Goal: Task Accomplishment & Management: Complete application form

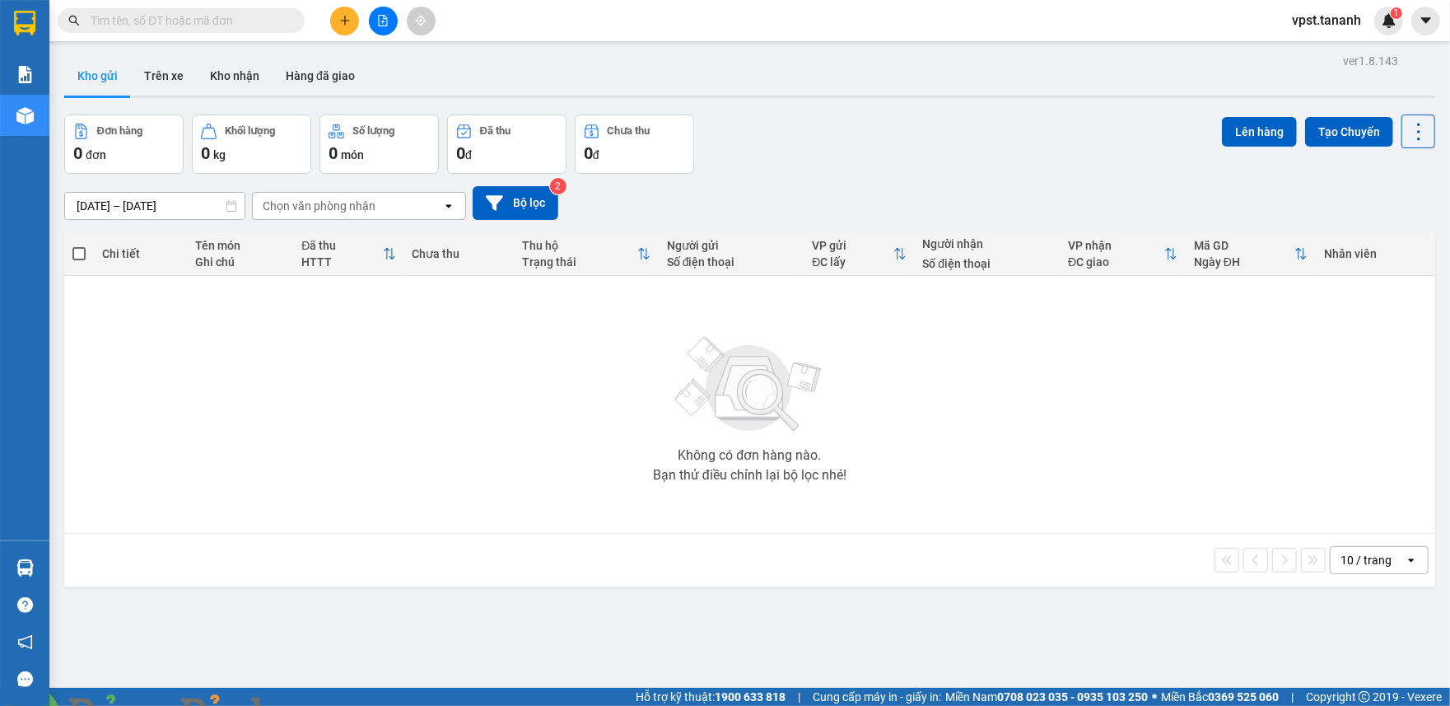
click at [343, 20] on icon "plus" at bounding box center [345, 21] width 12 height 12
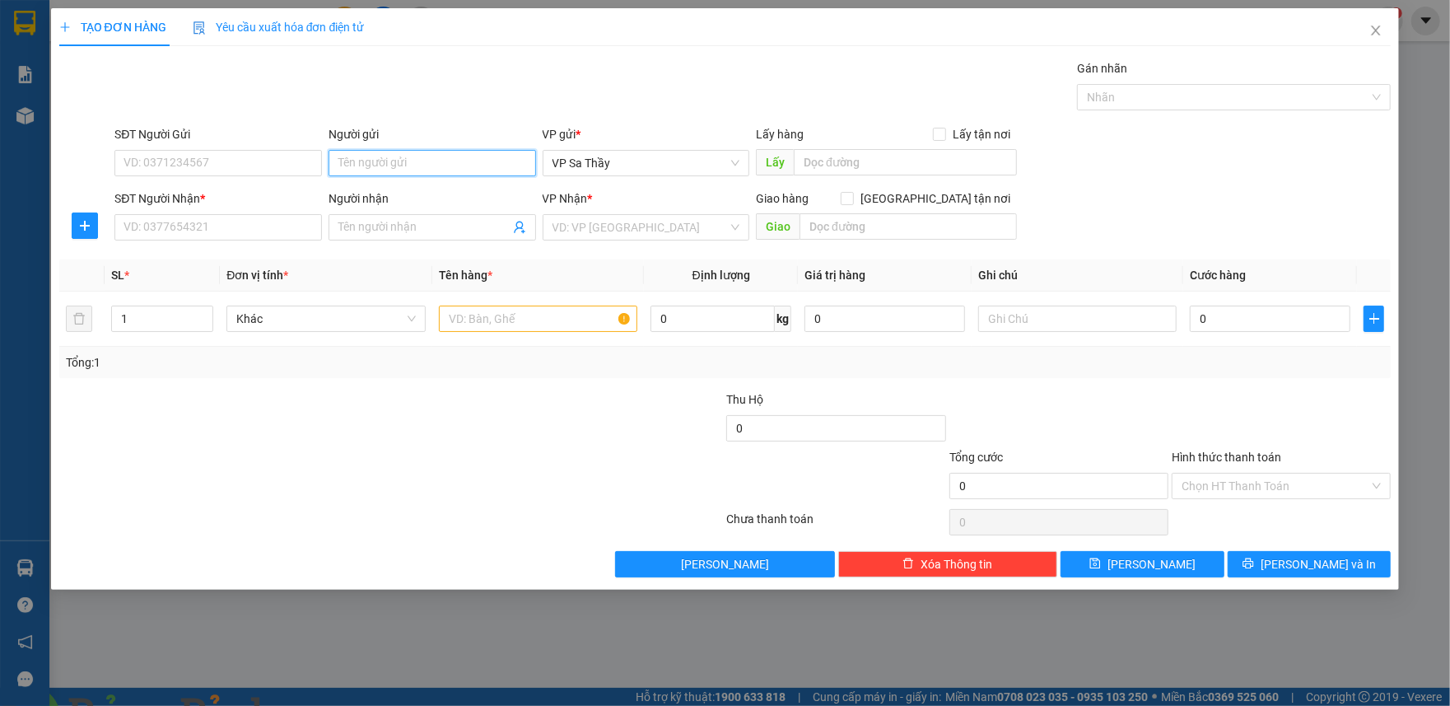
click at [412, 156] on input "Người gửi" at bounding box center [433, 163] width 208 height 26
type input "A QUÝ"
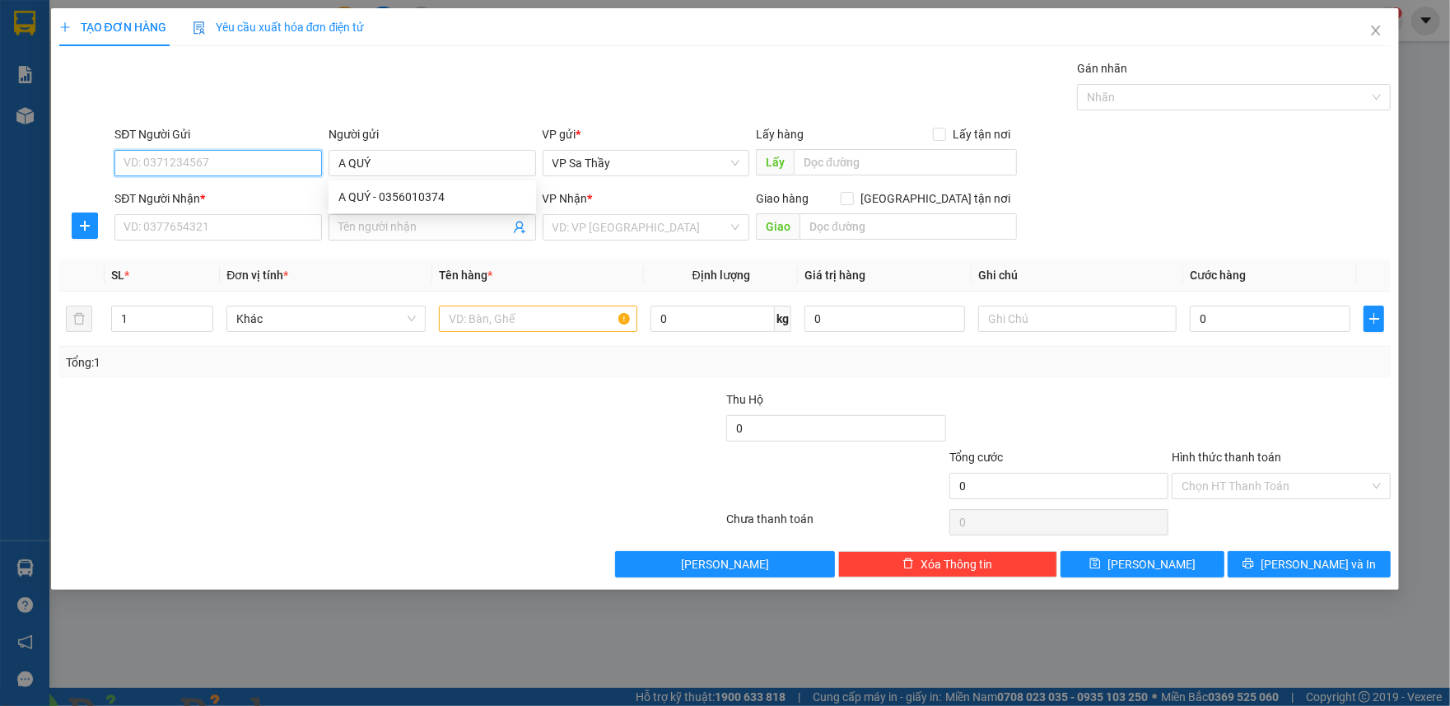
click at [281, 163] on input "SĐT Người Gửi" at bounding box center [218, 163] width 208 height 26
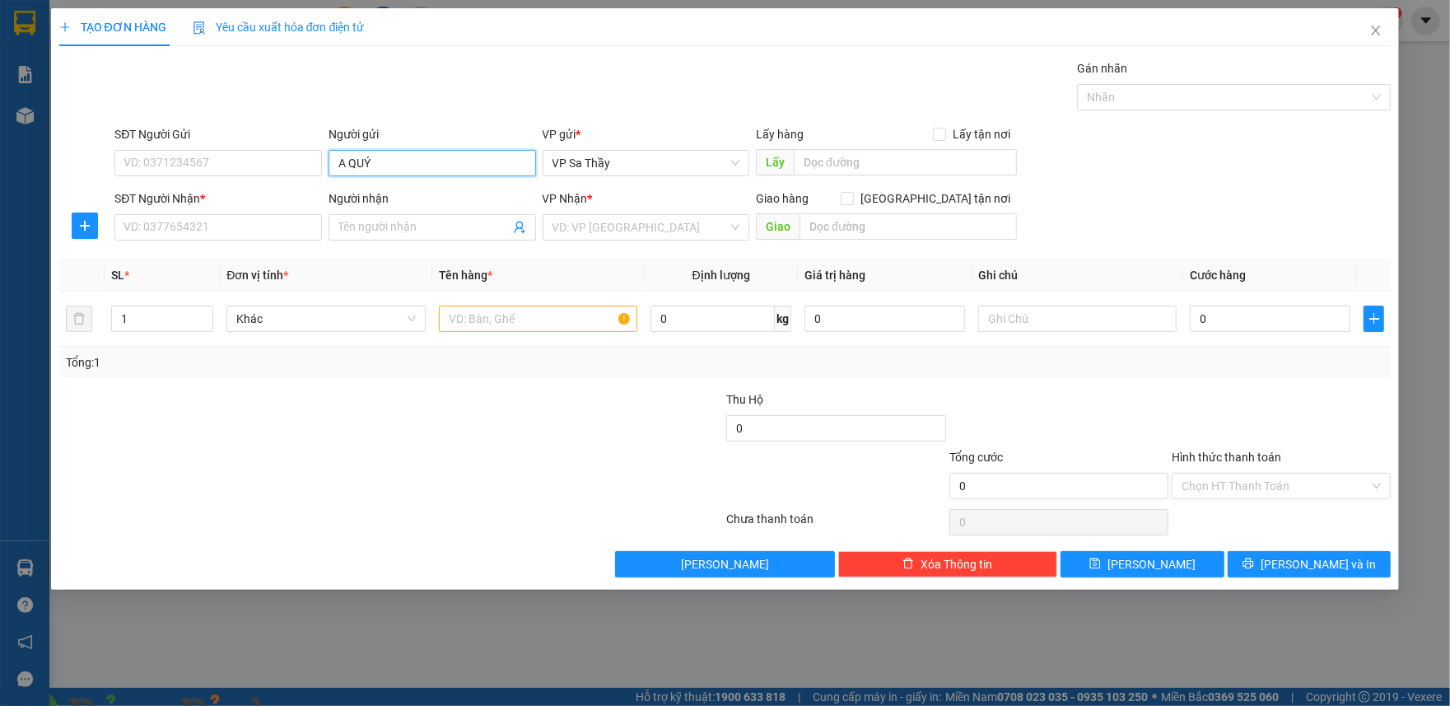
click at [384, 169] on input "A QUÝ" at bounding box center [433, 163] width 208 height 26
click at [448, 192] on div "A QUÝ - 0356010374" at bounding box center [432, 197] width 188 height 18
type input "0356010374"
click at [427, 231] on input "Người nhận" at bounding box center [423, 227] width 171 height 18
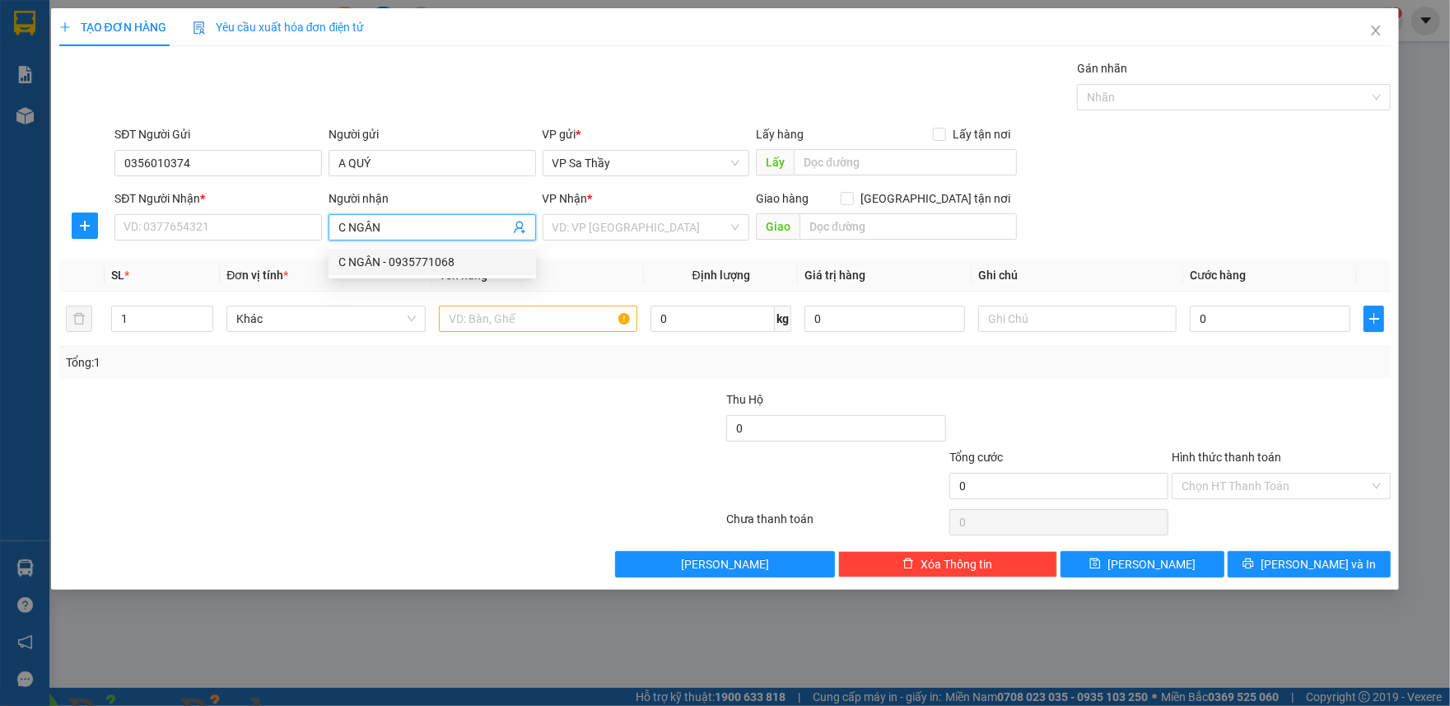
click at [436, 229] on input "C NGÂN" at bounding box center [423, 227] width 171 height 18
type input "C NGÂN"
click at [430, 315] on div "C NGÂN - 0869082160" at bounding box center [432, 315] width 188 height 18
type input "0869082160"
type input "C NGÂN"
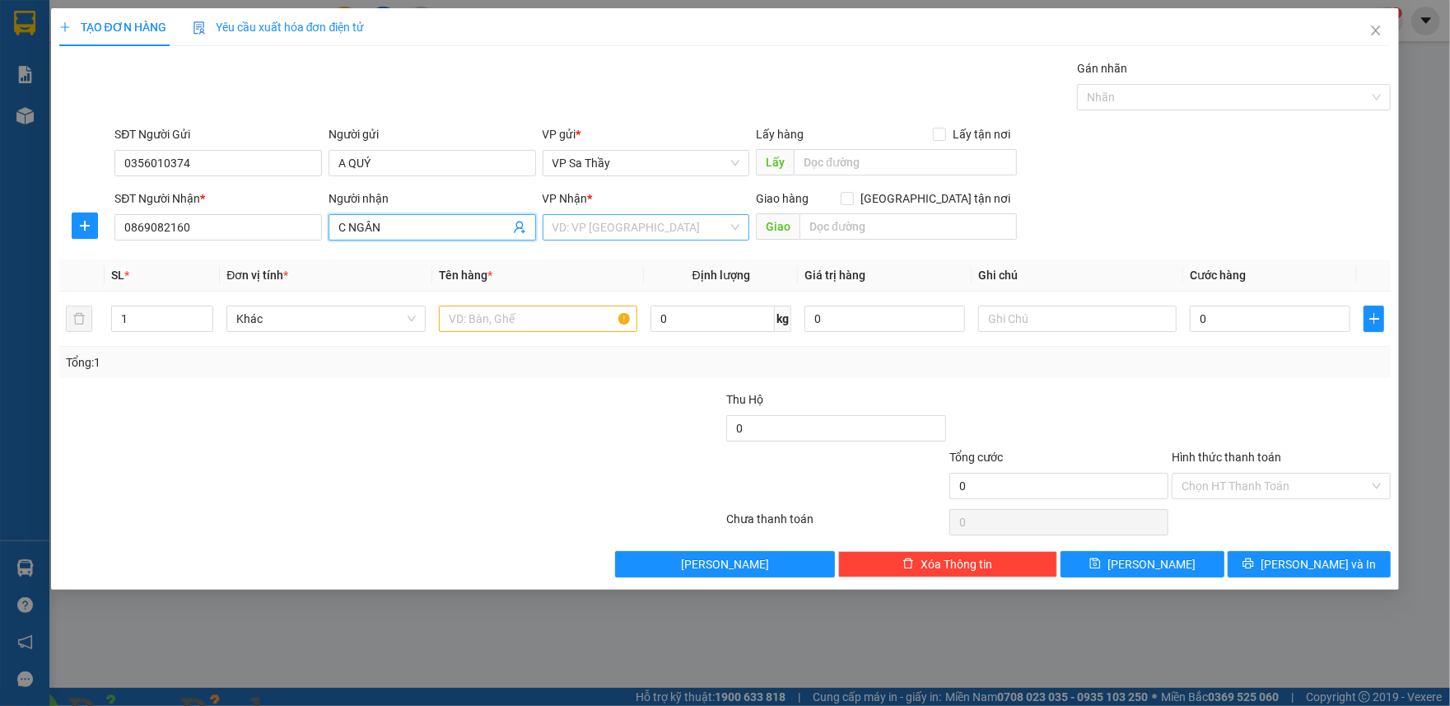
click at [633, 231] on input "search" at bounding box center [641, 227] width 176 height 25
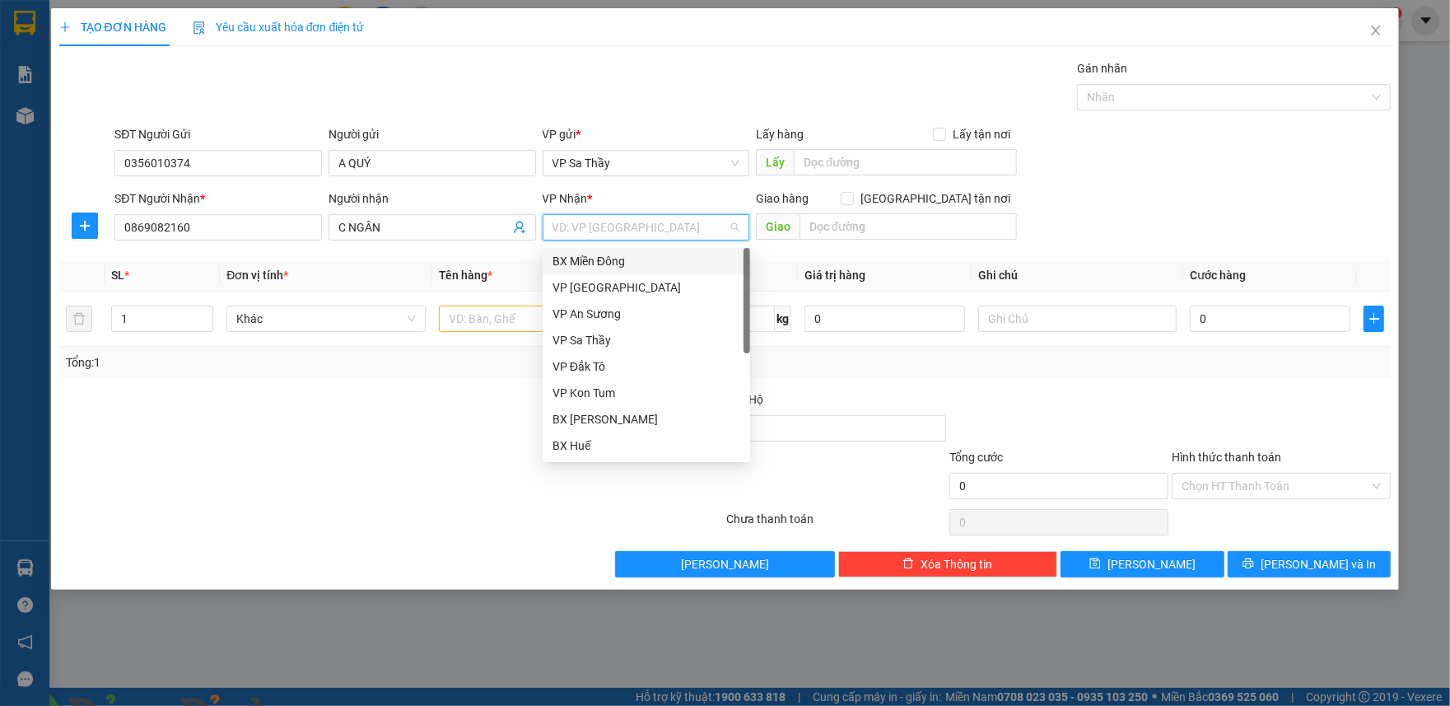
click at [617, 258] on div "BX Miền Đông" at bounding box center [647, 261] width 188 height 18
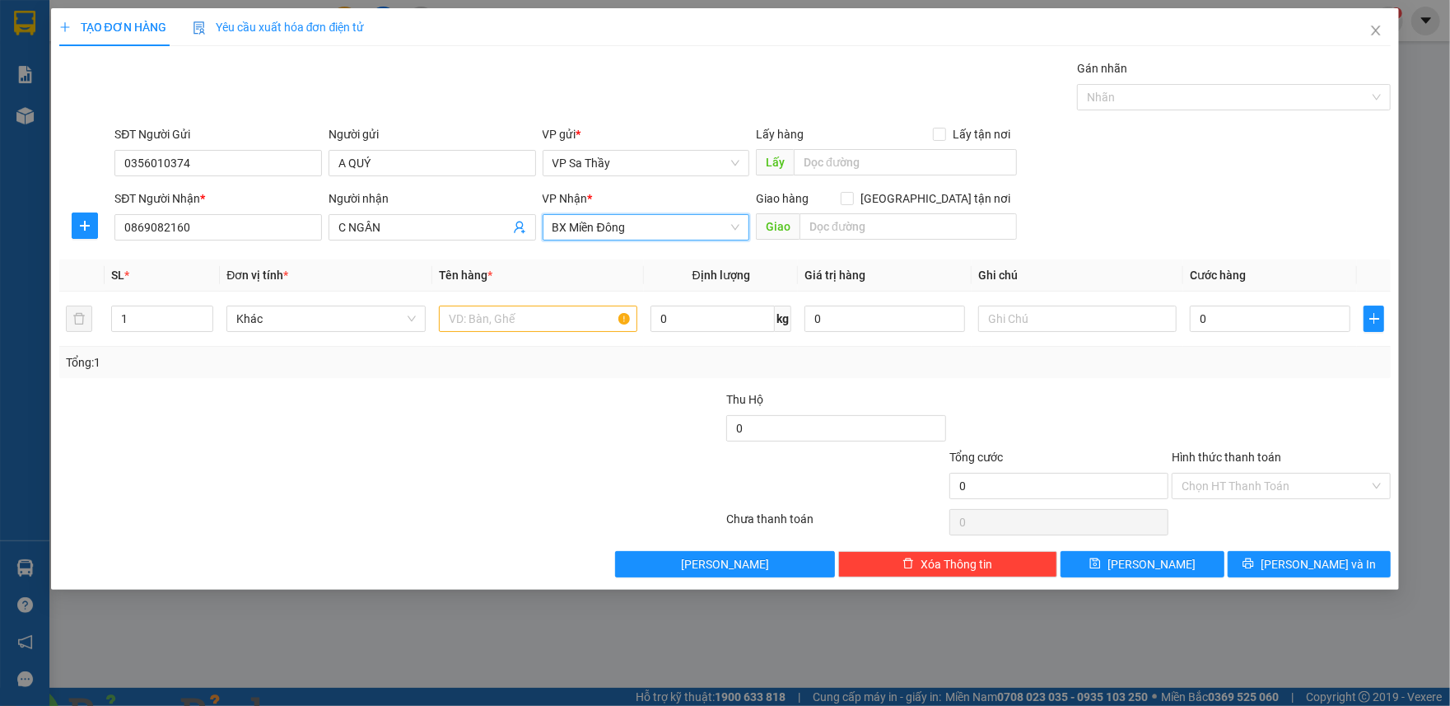
click at [631, 232] on span "BX Miền Đông" at bounding box center [647, 227] width 188 height 25
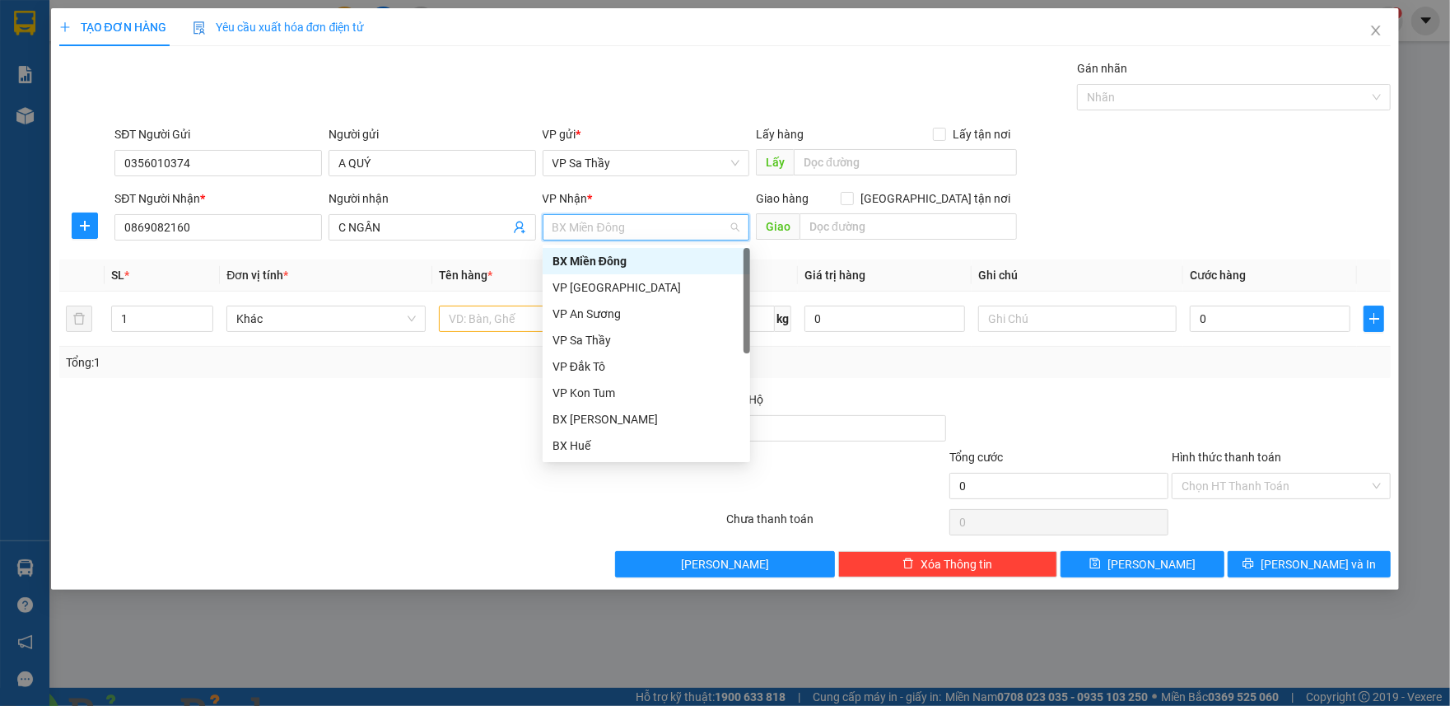
click at [631, 232] on span "BX Miền Đông" at bounding box center [647, 227] width 188 height 25
click at [453, 478] on div at bounding box center [281, 477] width 446 height 58
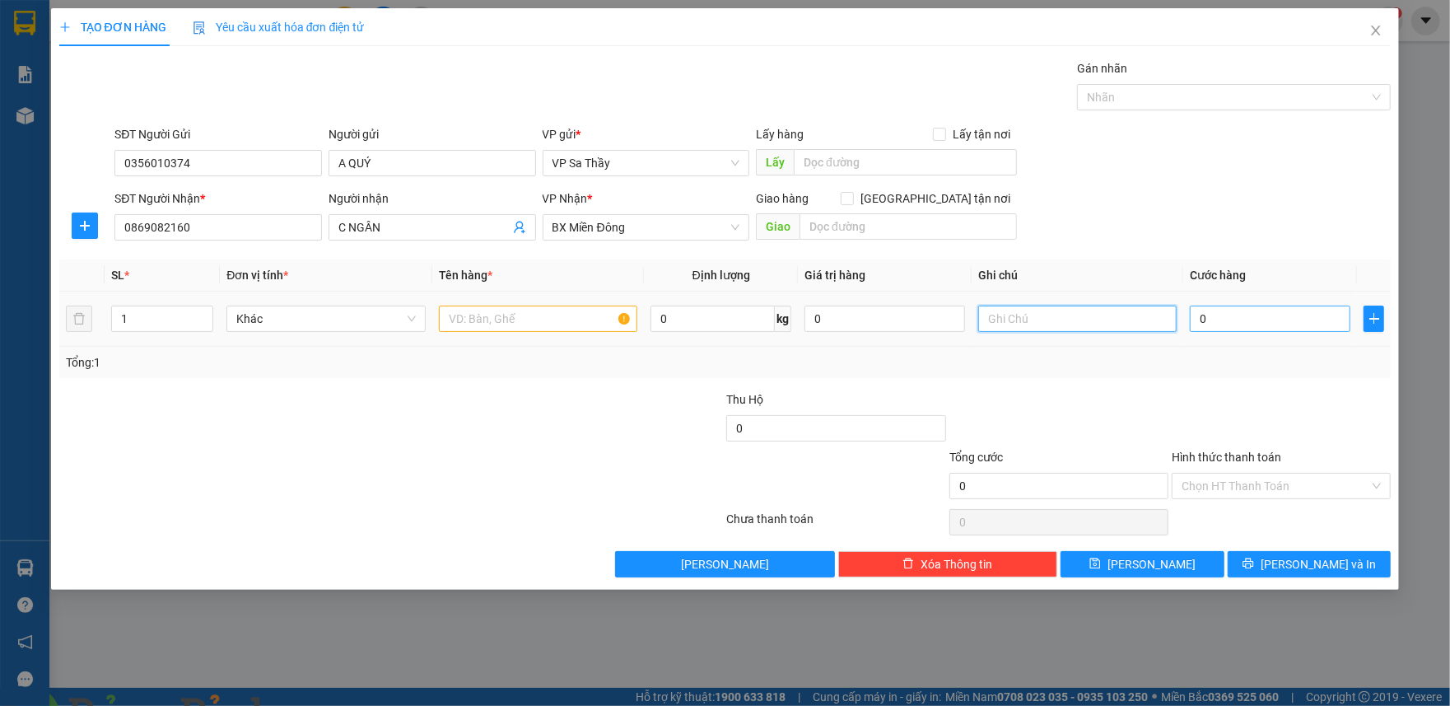
type input "0"
type input "5"
click at [1253, 324] on input "0" at bounding box center [1270, 319] width 161 height 26
type input "5"
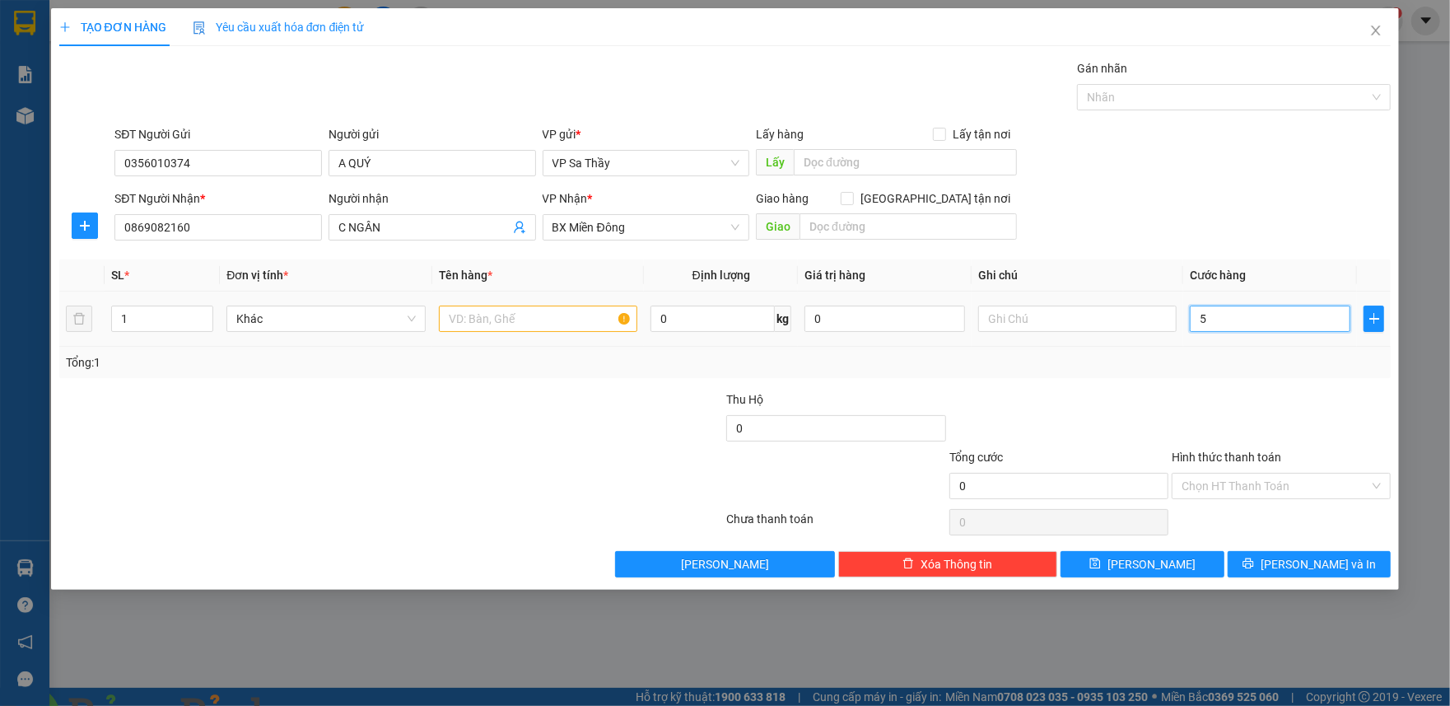
type input "5"
type input "50"
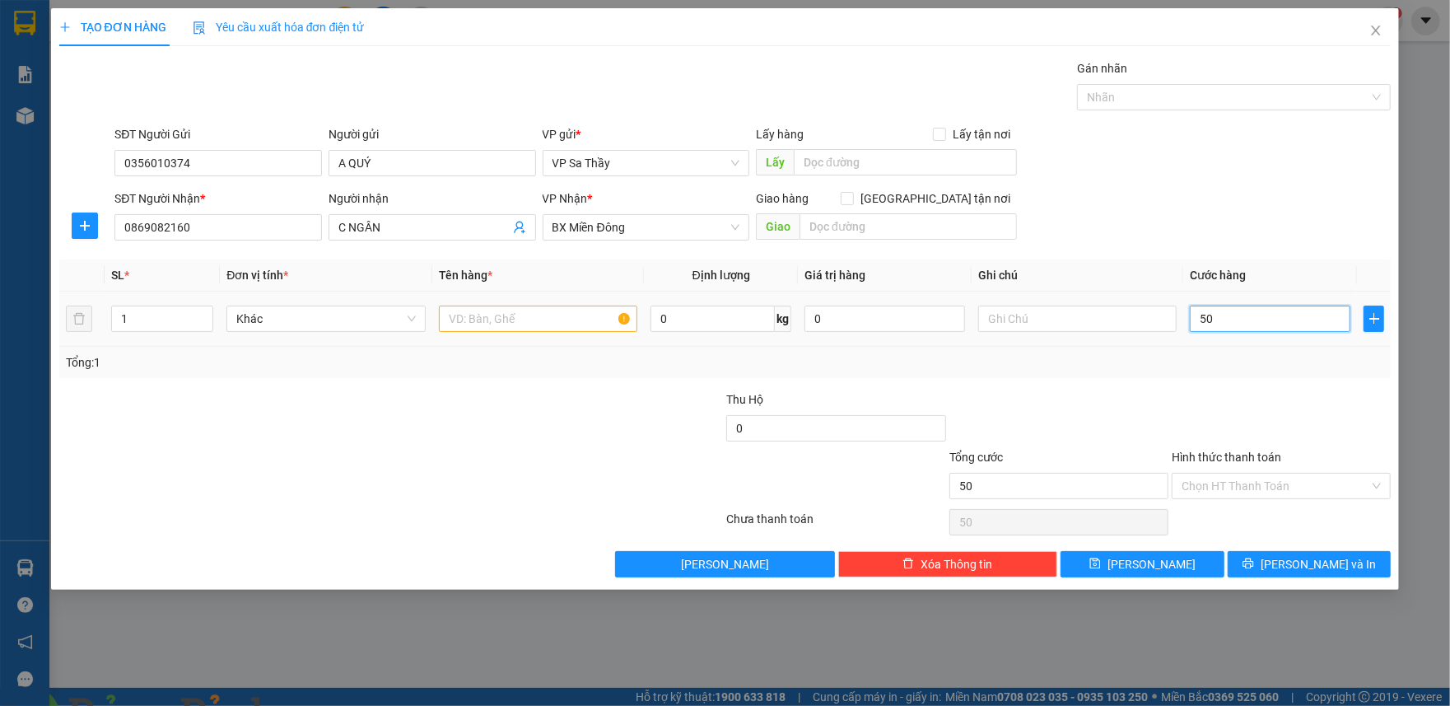
type input "500"
type input "5.000"
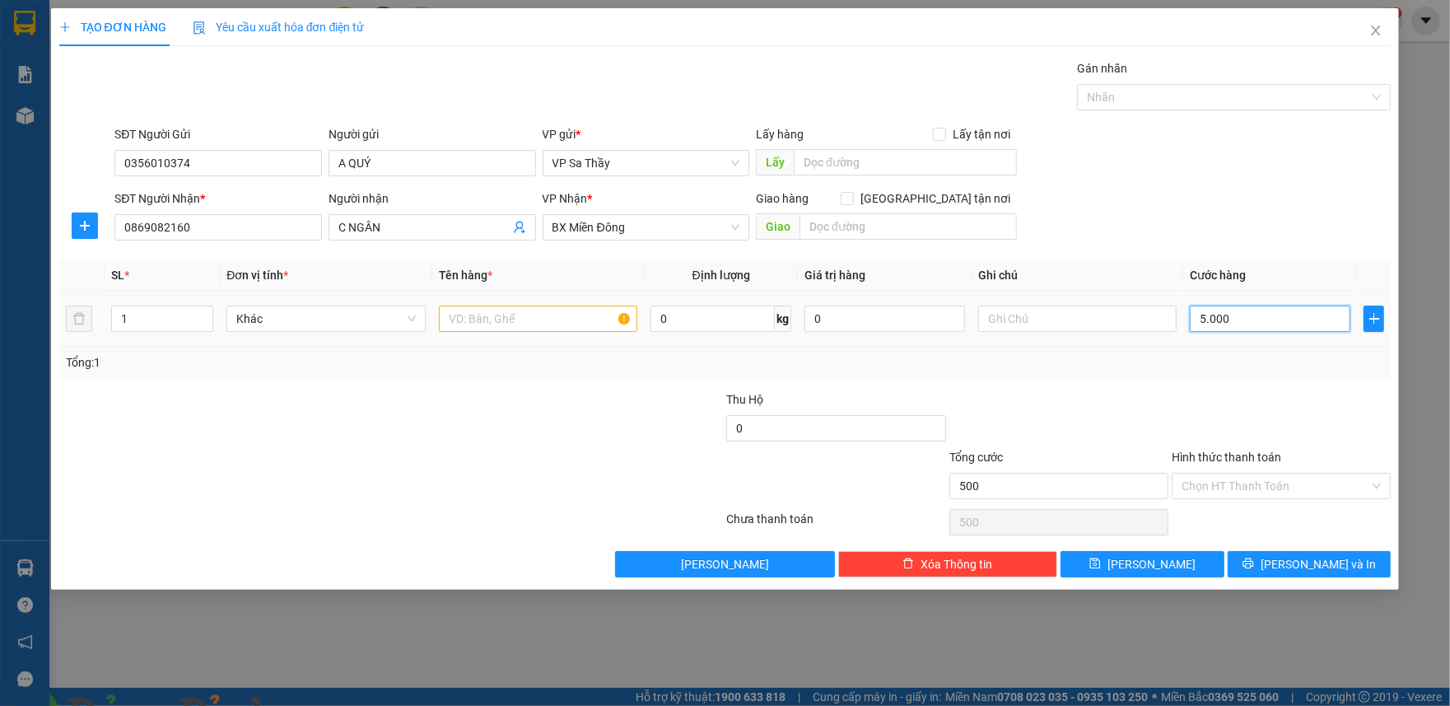
type input "5.000"
type input "50.000"
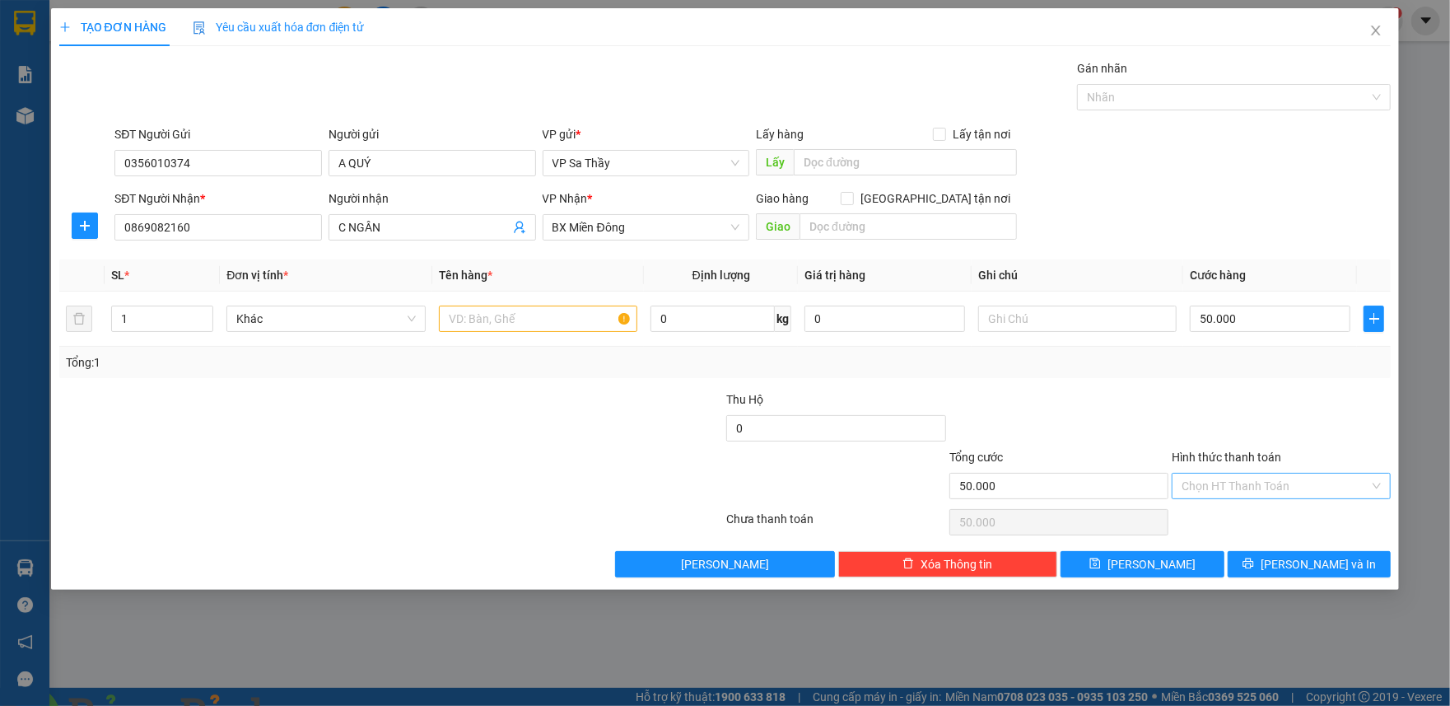
click at [1214, 485] on input "Hình thức thanh toán" at bounding box center [1276, 486] width 188 height 25
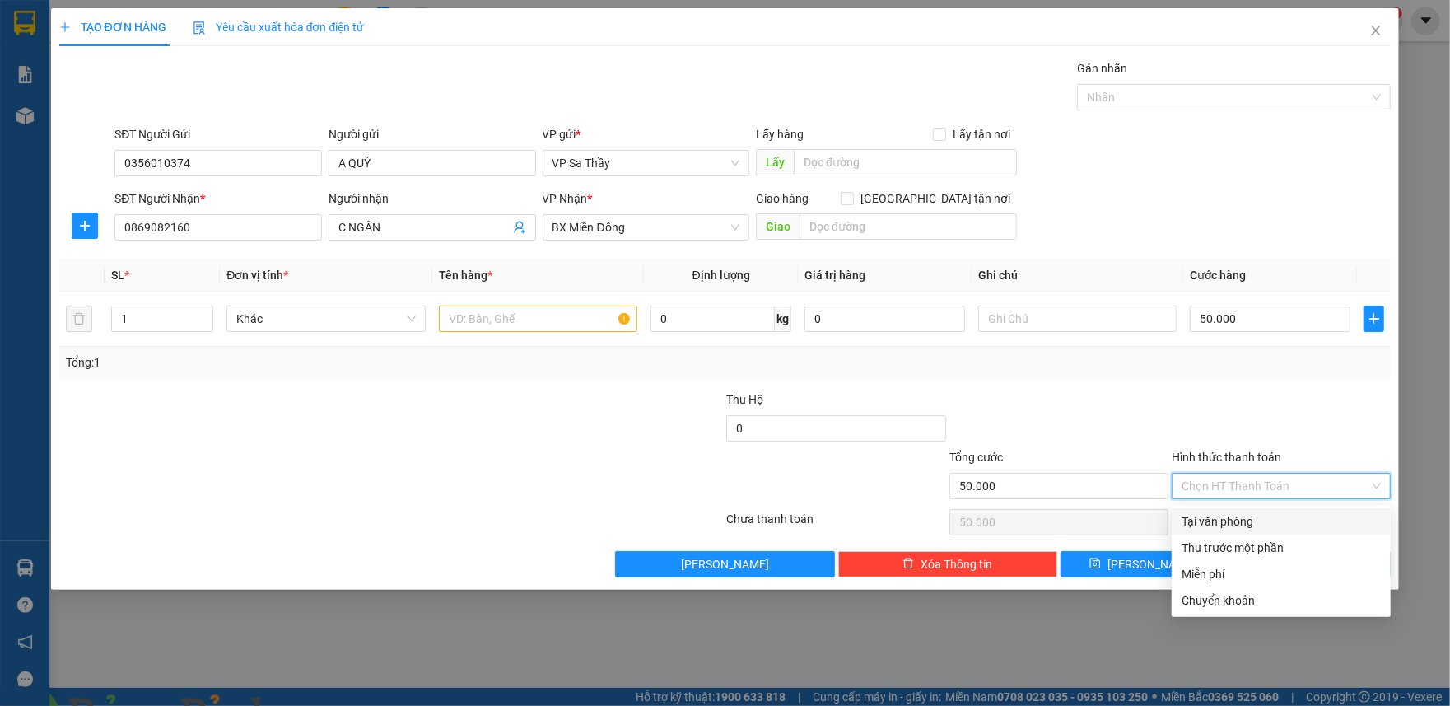
click at [1206, 518] on div "Tại văn phòng" at bounding box center [1281, 521] width 199 height 18
type input "0"
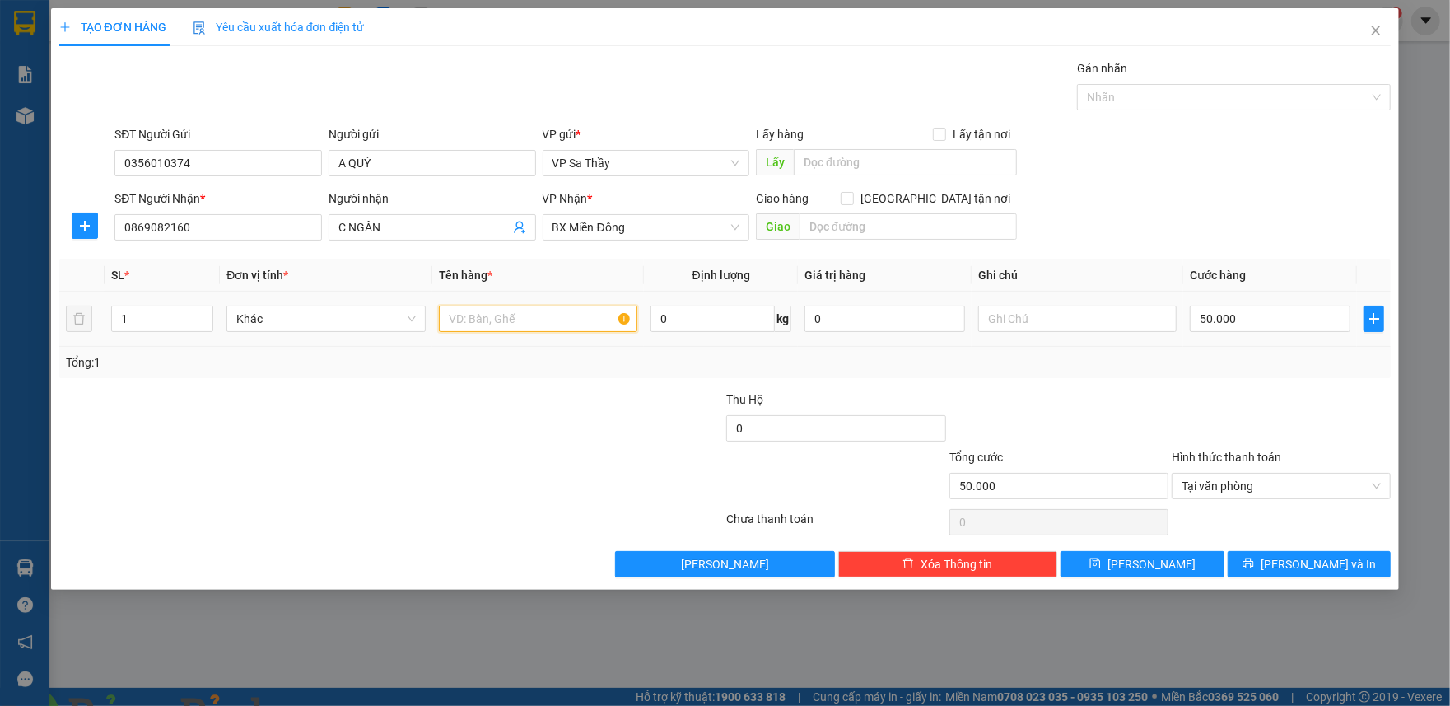
click at [534, 320] on input "text" at bounding box center [538, 319] width 198 height 26
click at [465, 321] on input "1 TGIAY" at bounding box center [538, 319] width 198 height 26
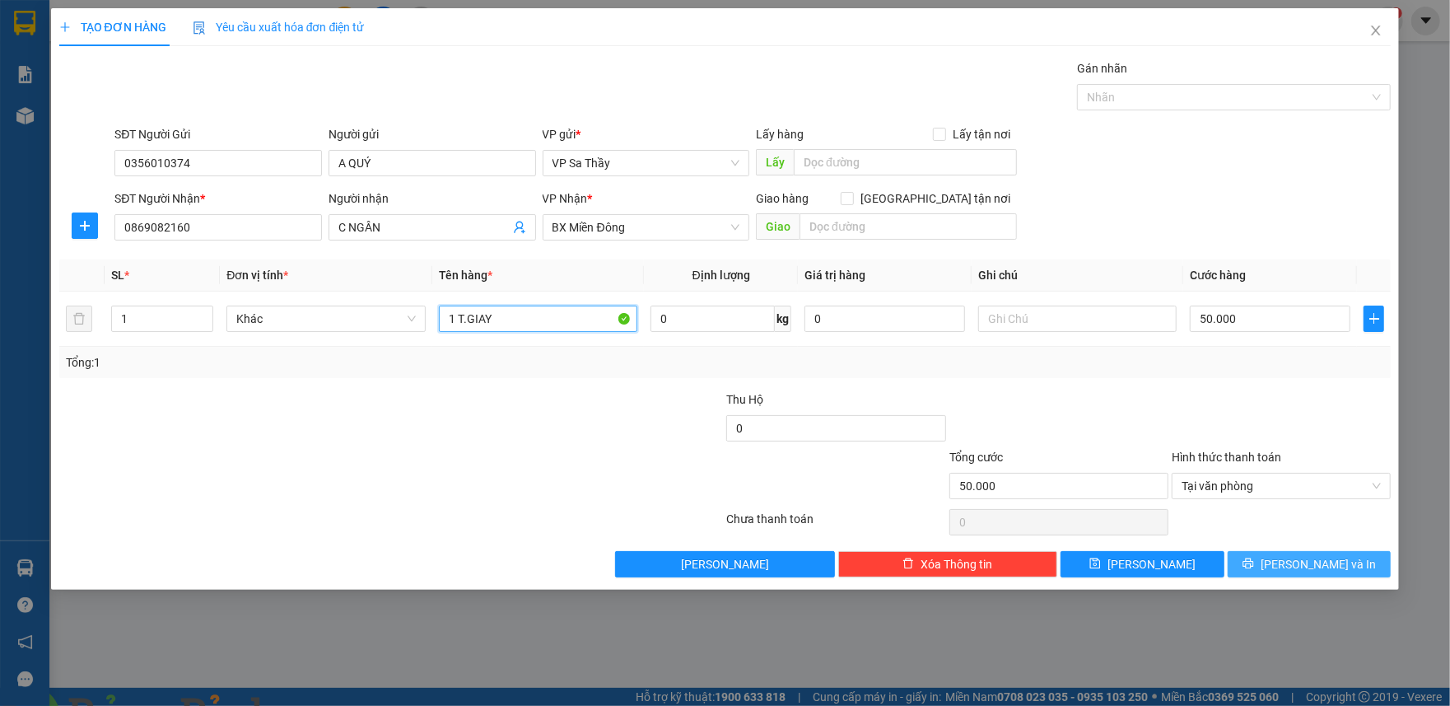
type input "1 T.GIAY"
click at [1318, 573] on span "[PERSON_NAME] và In" at bounding box center [1318, 564] width 115 height 18
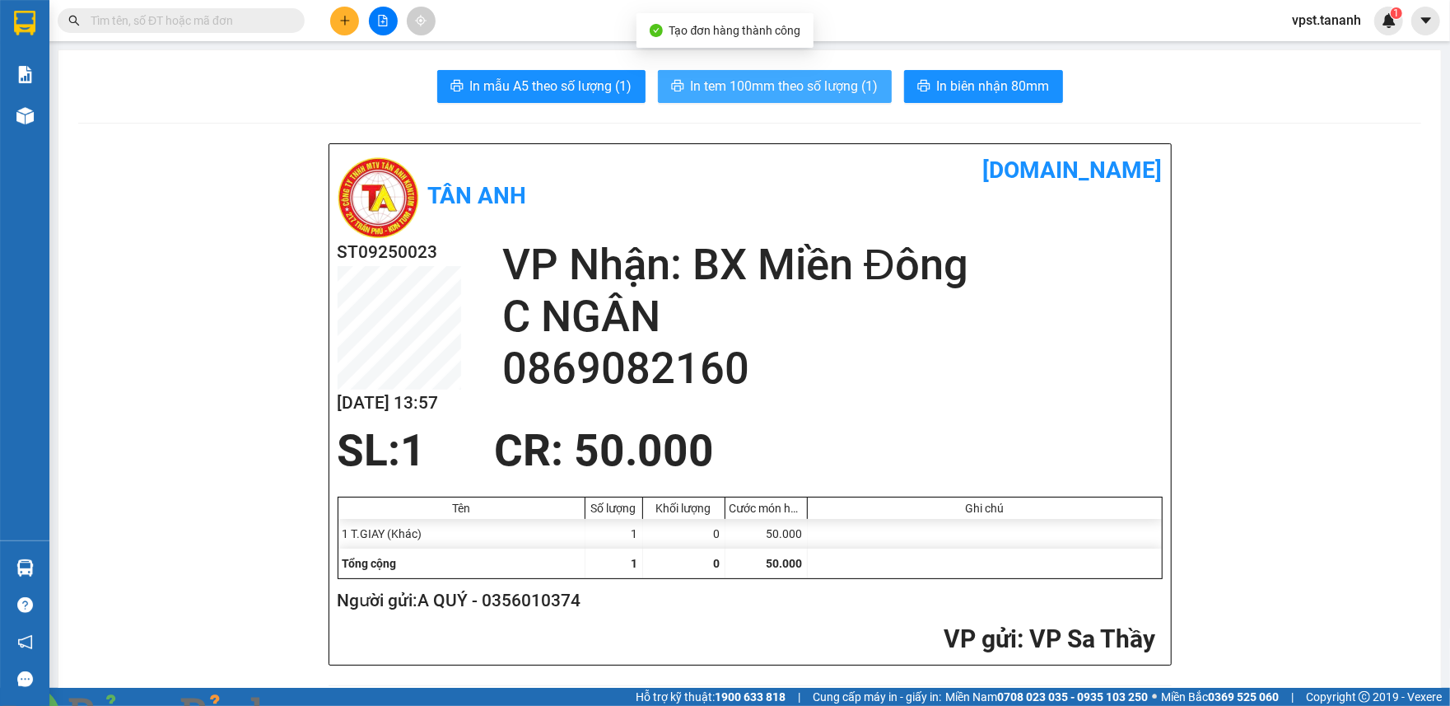
click at [748, 96] on span "In tem 100mm theo số lượng (1)" at bounding box center [785, 86] width 188 height 21
